Goal: Find specific page/section: Find specific page/section

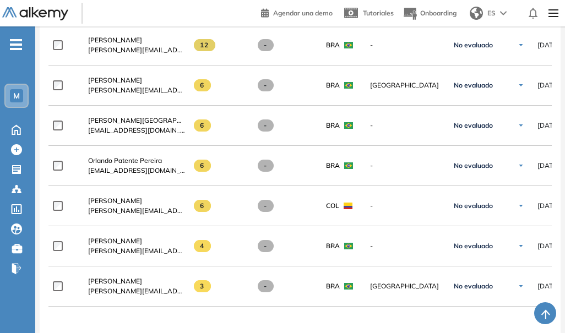
scroll to position [716, 0]
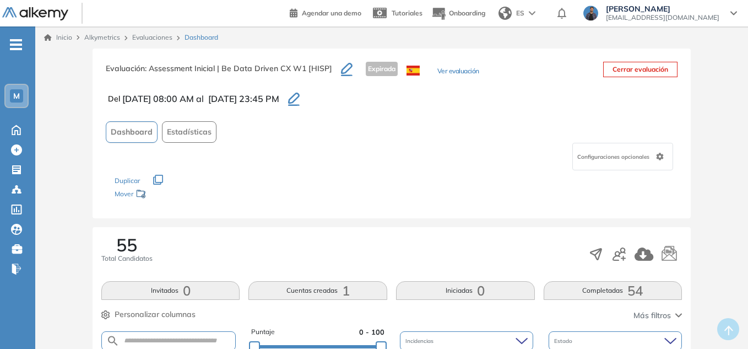
click at [159, 38] on link "Evaluaciones" at bounding box center [152, 37] width 40 height 8
